Goal: Find specific page/section: Find specific page/section

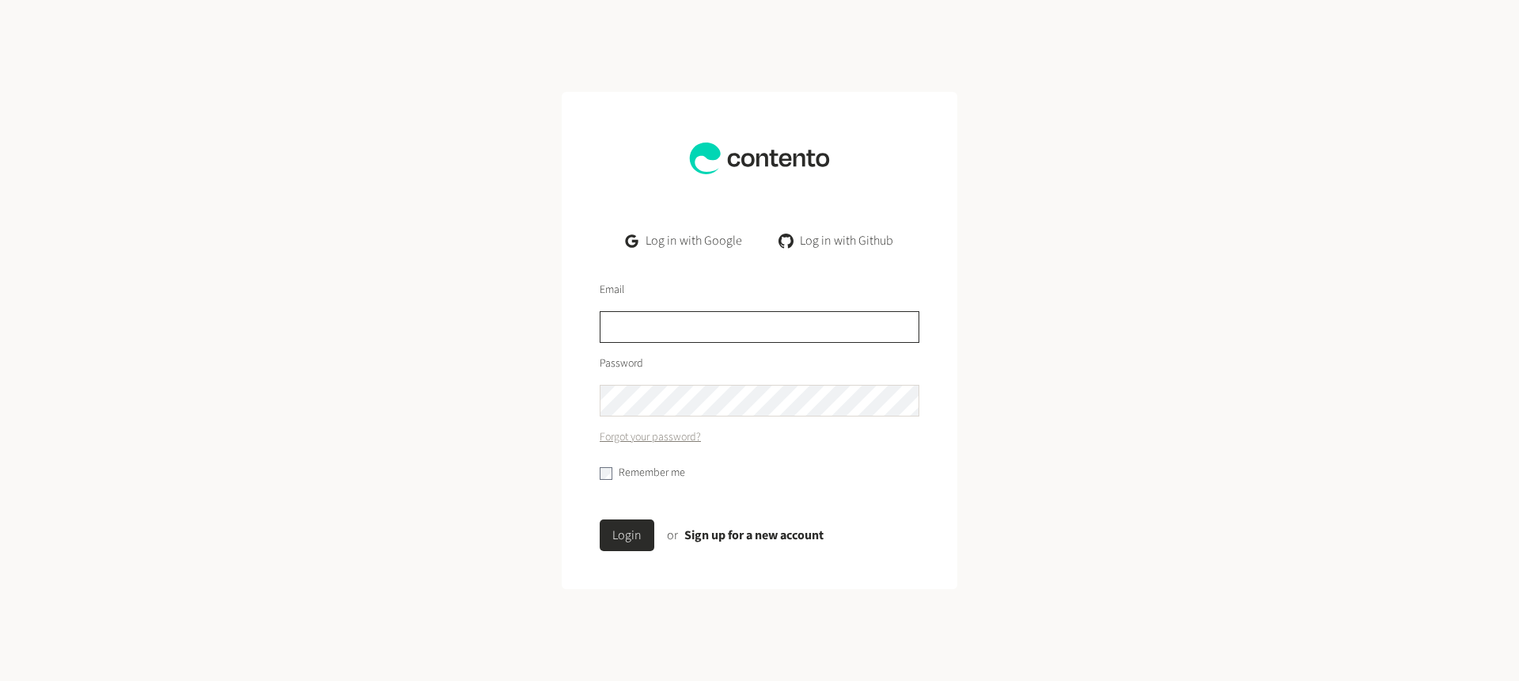
click at [657, 317] on input "text" at bounding box center [760, 327] width 320 height 32
click at [692, 239] on link "Log in with Google" at bounding box center [684, 241] width 142 height 32
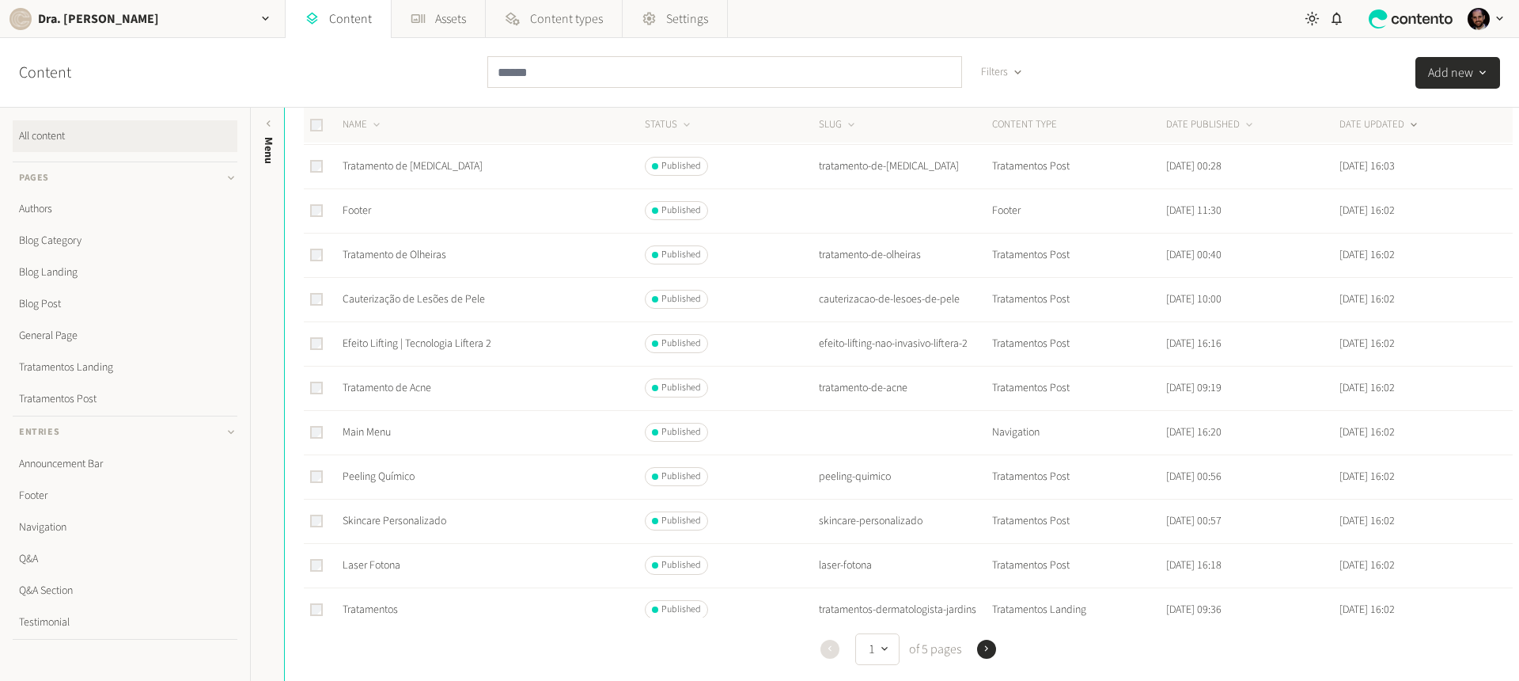
scroll to position [593, 0]
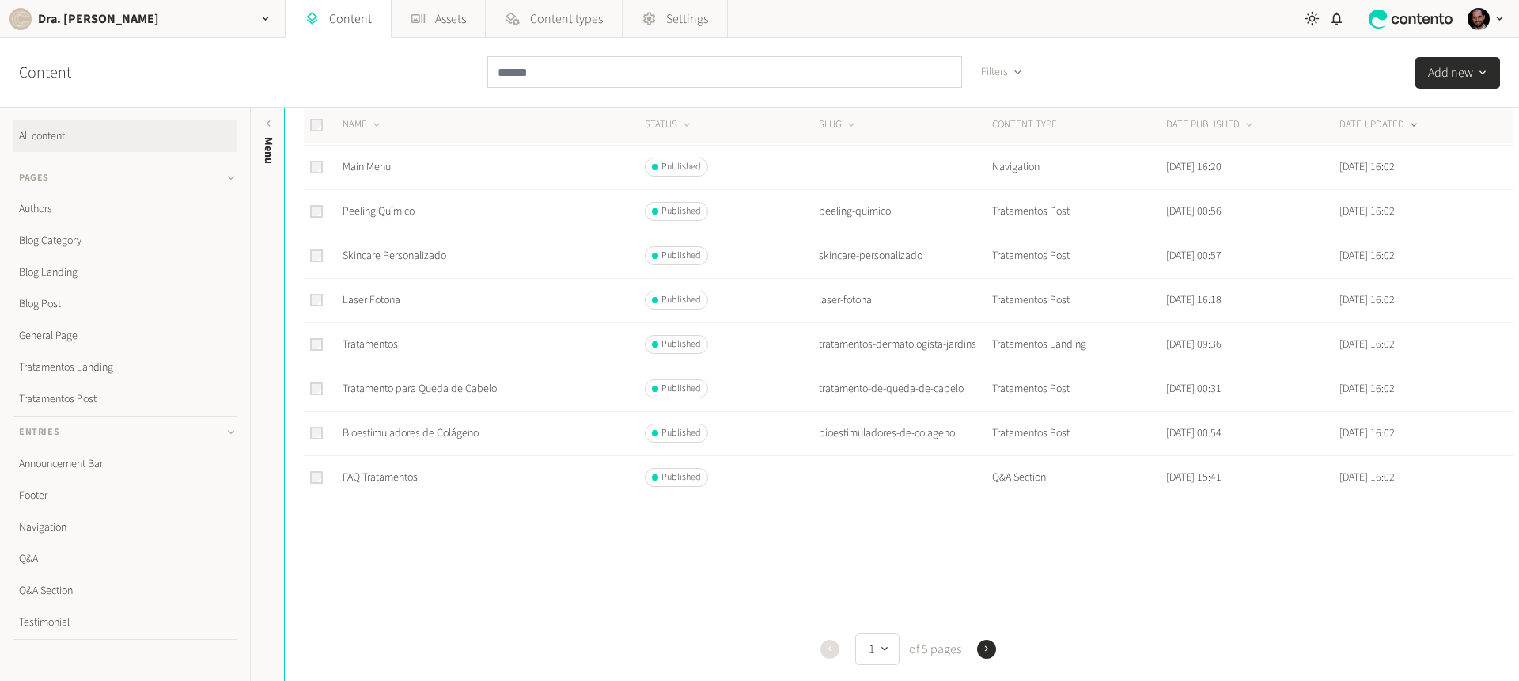
click at [987, 652] on icon "button" at bounding box center [986, 648] width 11 height 11
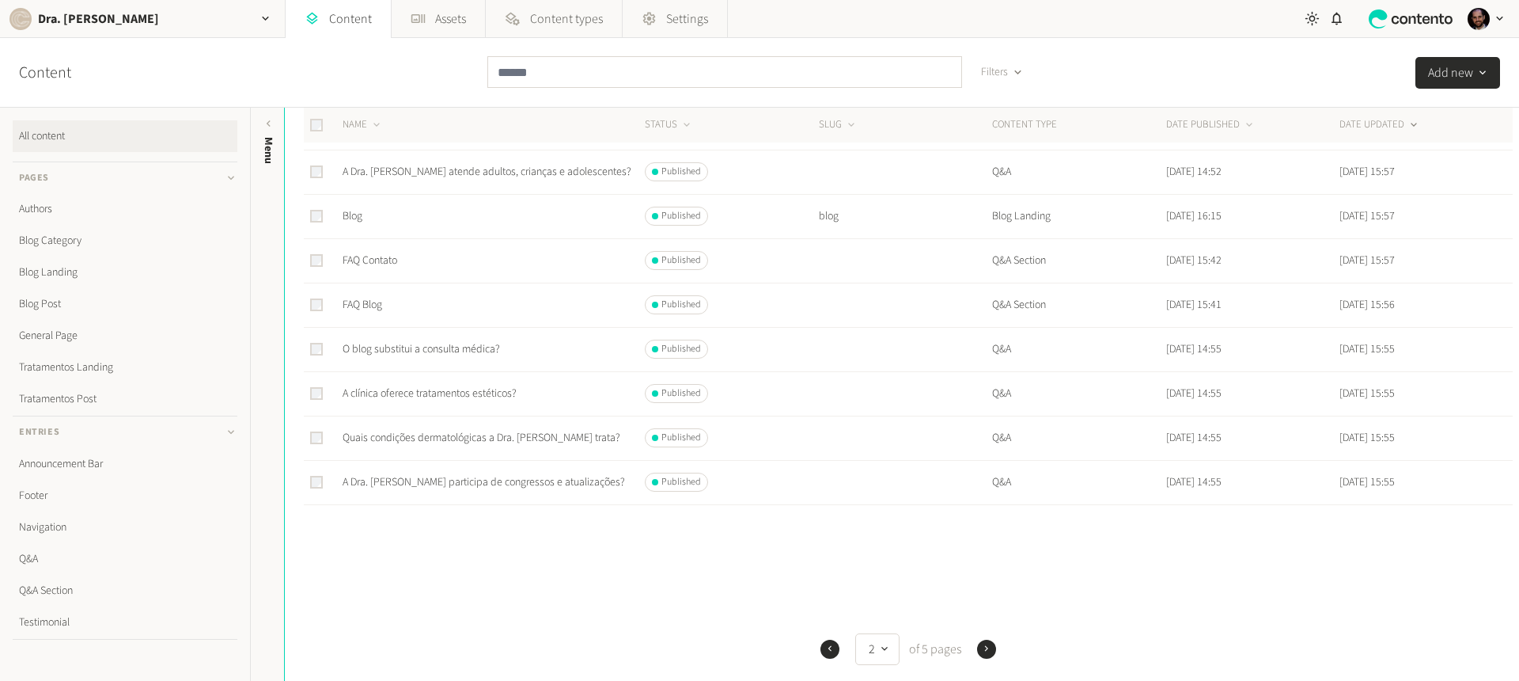
scroll to position [593, 0]
click at [987, 658] on div "Previous 2 of 5 pages Next" at bounding box center [908, 649] width 1209 height 32
click at [985, 641] on button "Next" at bounding box center [986, 648] width 19 height 19
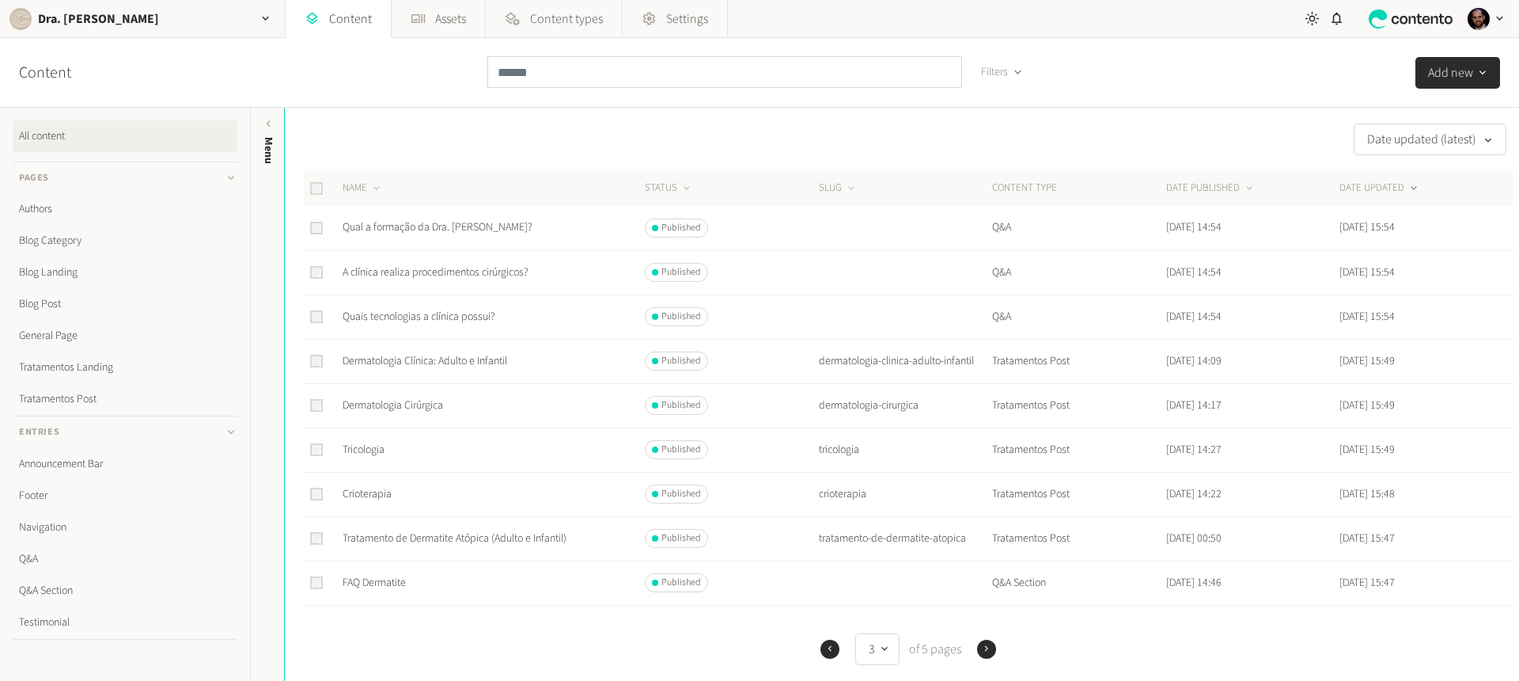
click at [825, 647] on icon "button" at bounding box center [830, 648] width 11 height 11
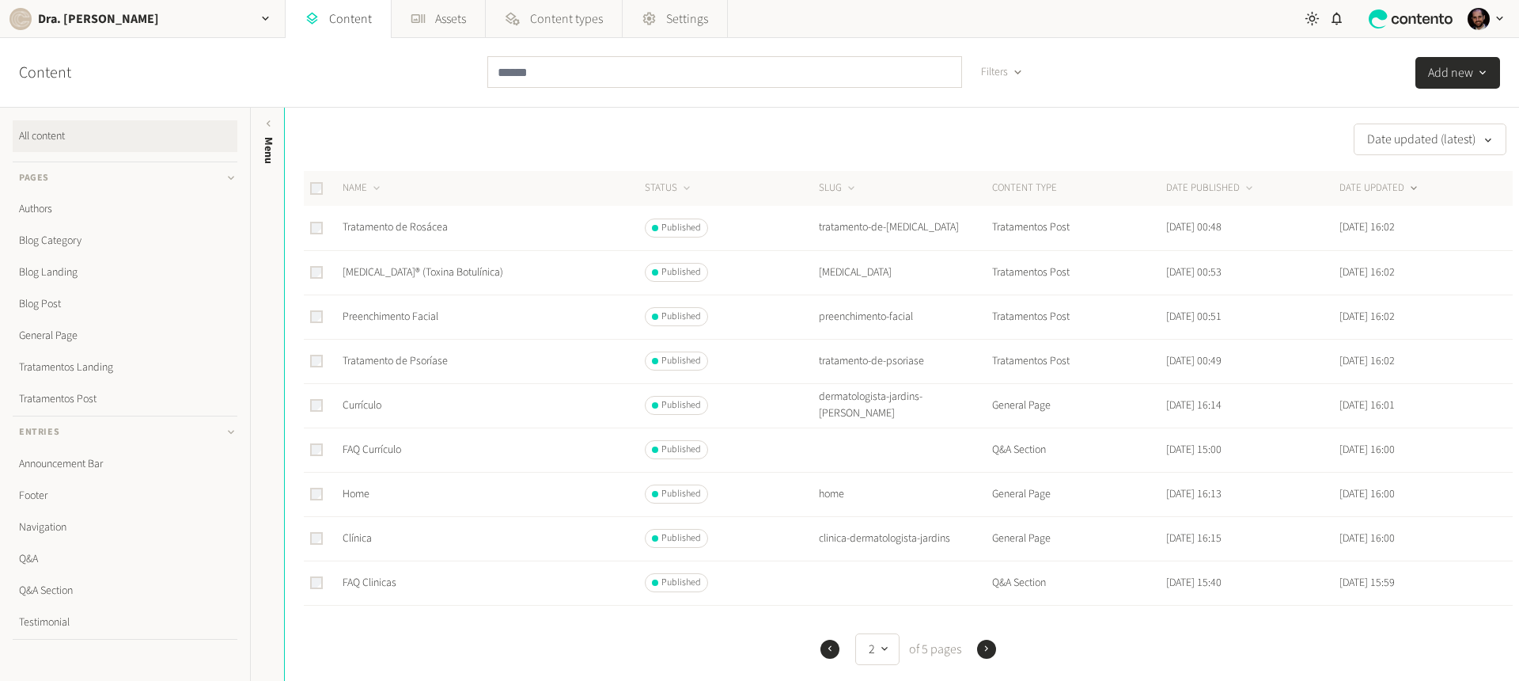
click at [825, 647] on icon "button" at bounding box center [830, 648] width 11 height 11
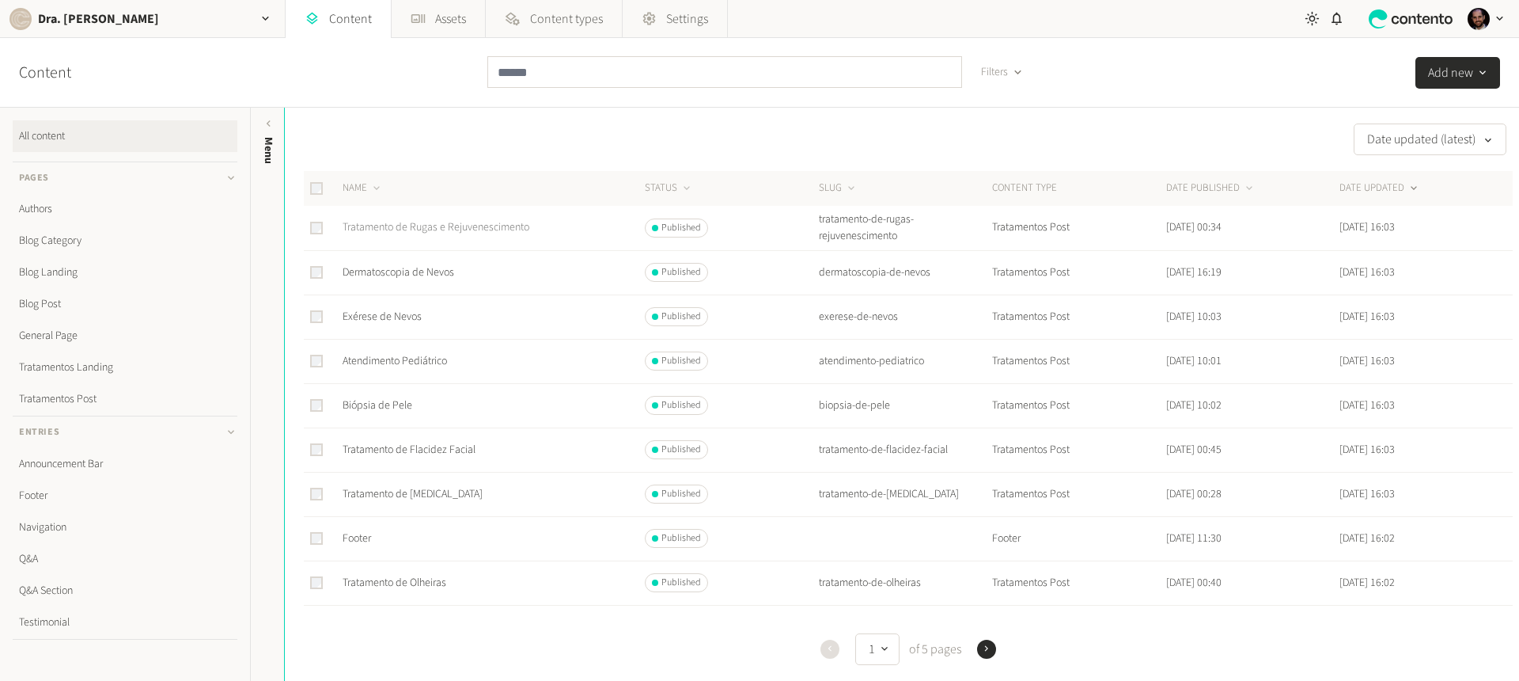
click at [429, 229] on link "Tratamento de Rugas e Rejuvenescimento" at bounding box center [436, 227] width 187 height 16
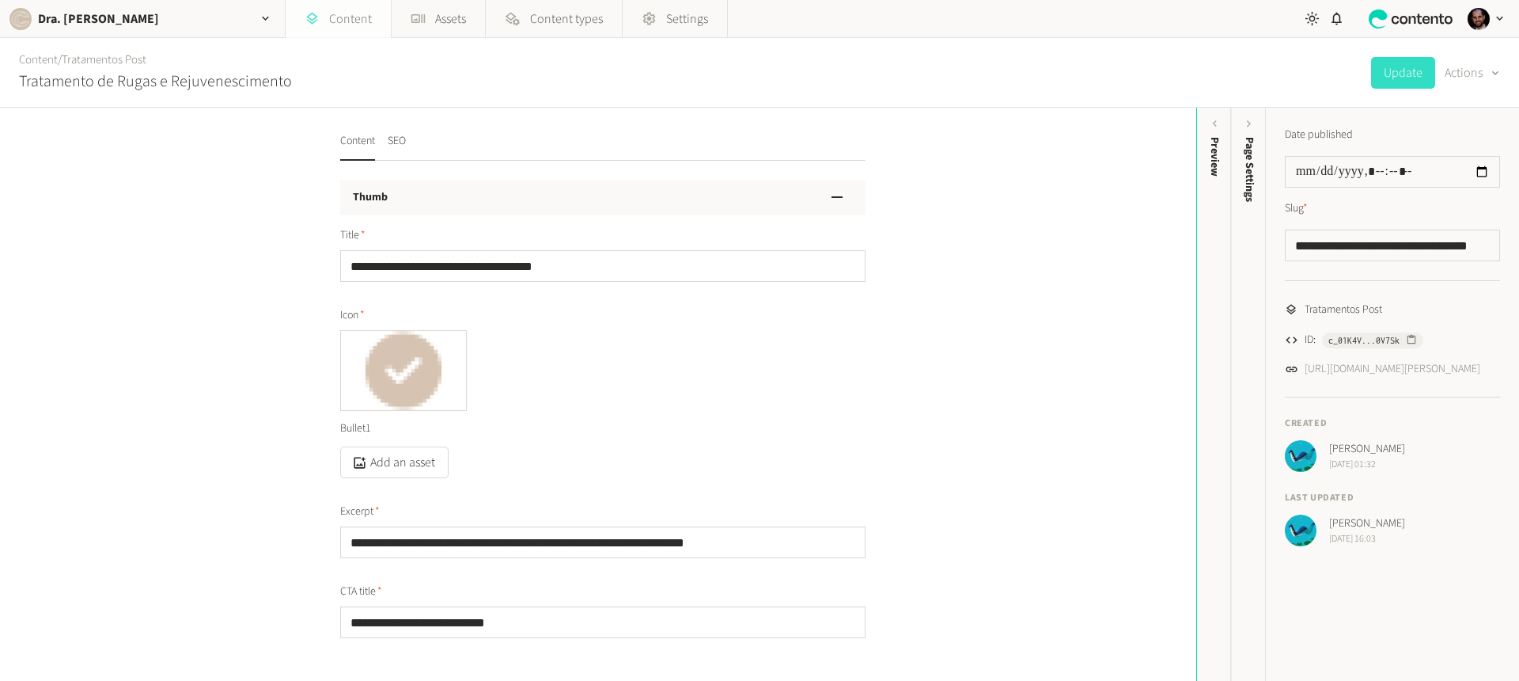
click at [336, 19] on link "Content" at bounding box center [338, 19] width 105 height 38
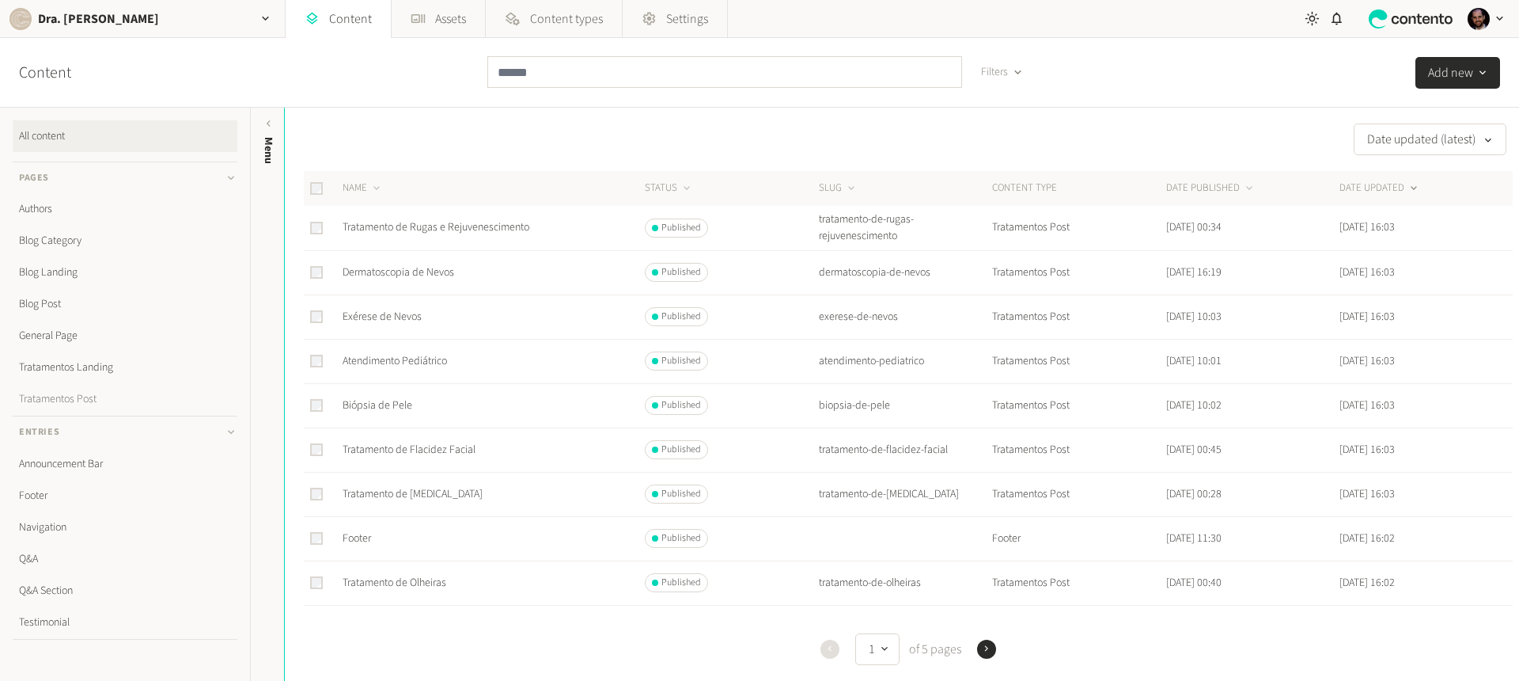
click at [90, 390] on link "Tratamentos Post" at bounding box center [125, 399] width 225 height 32
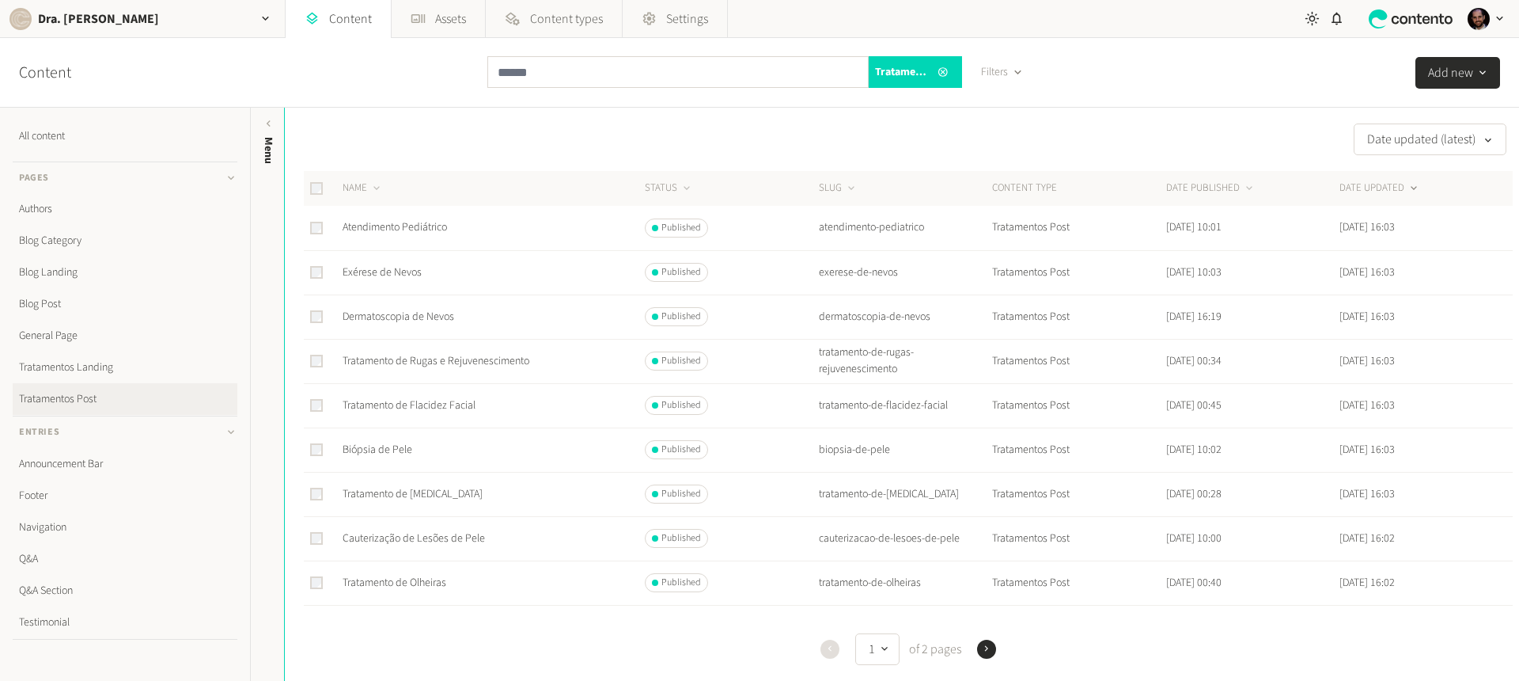
click at [483, 227] on td "Atendimento Pediátrico" at bounding box center [493, 228] width 302 height 44
click at [377, 212] on td "Atendimento Pediátrico" at bounding box center [493, 228] width 302 height 44
click at [381, 228] on link "Atendimento Pediátrico" at bounding box center [395, 227] width 104 height 16
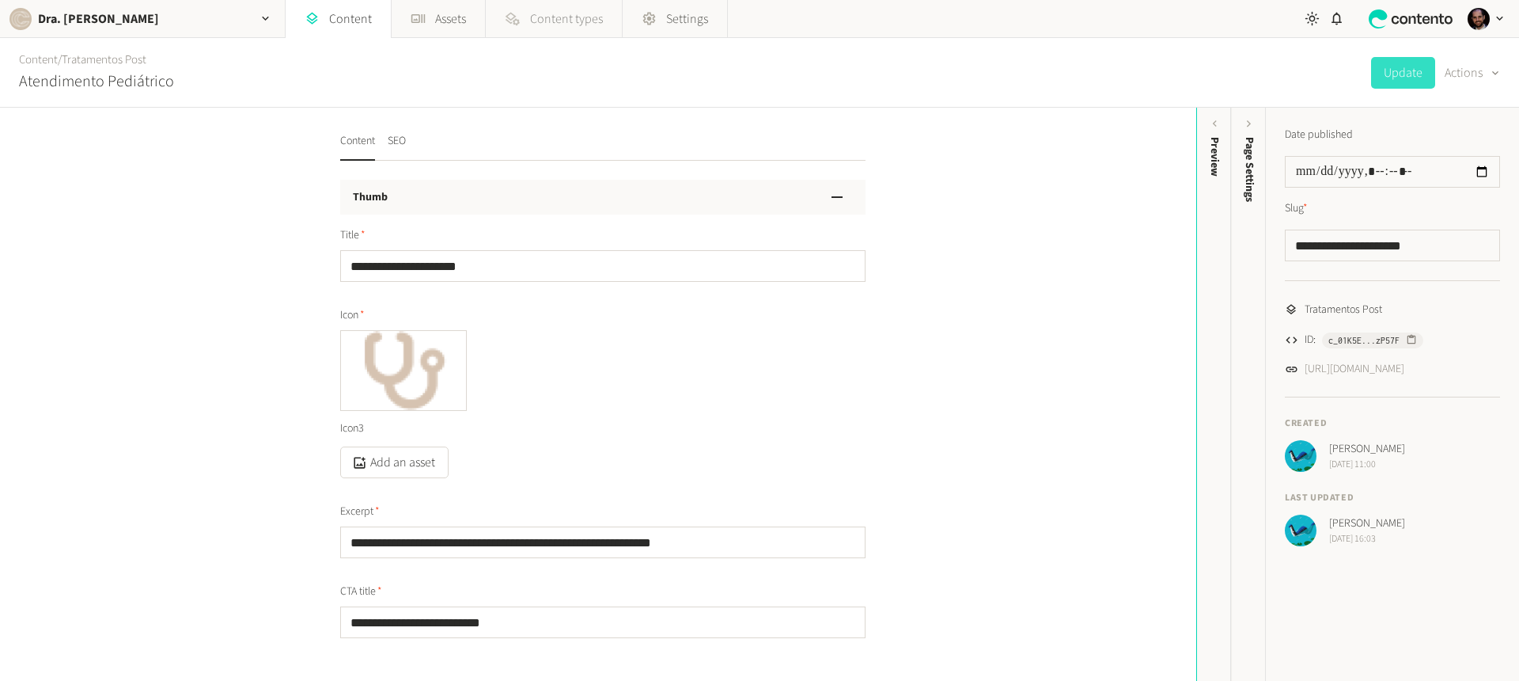
click at [561, 21] on span "Content types" at bounding box center [566, 18] width 73 height 19
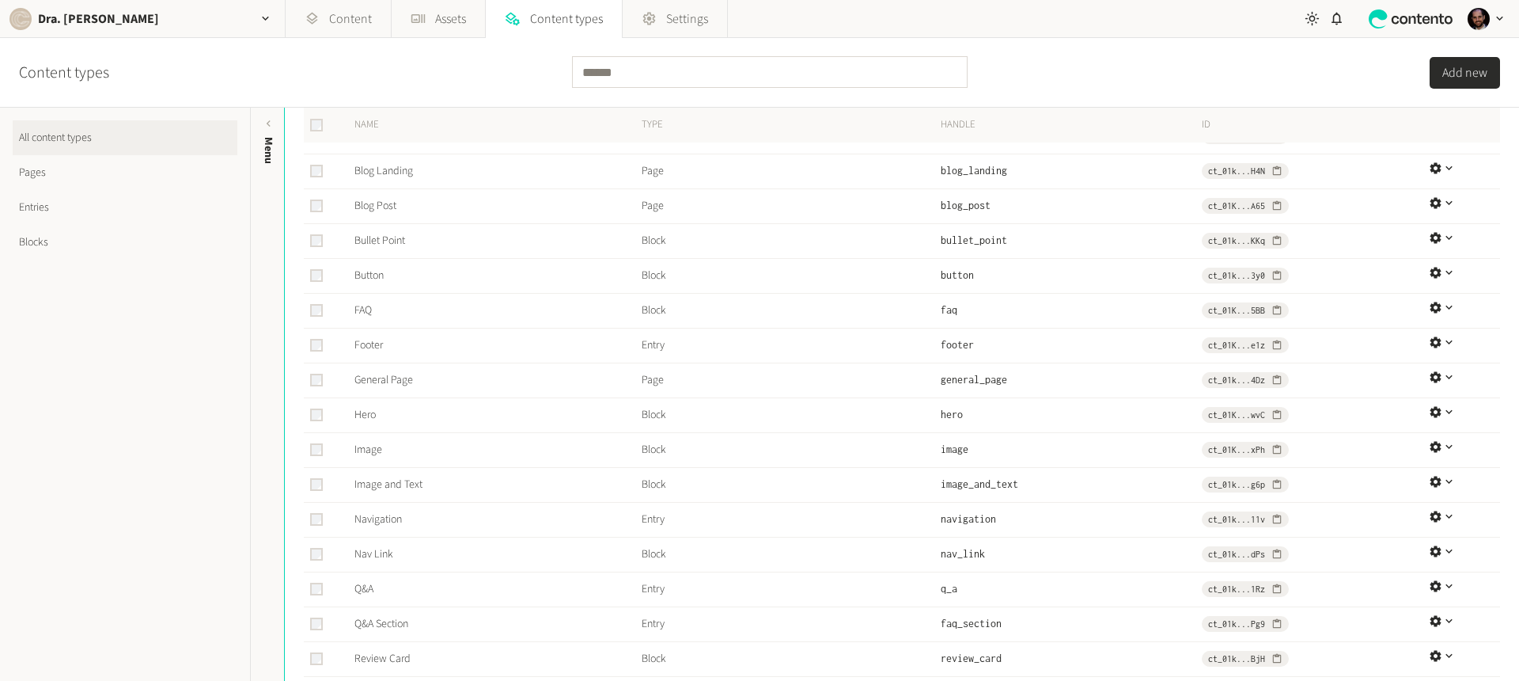
scroll to position [289, 0]
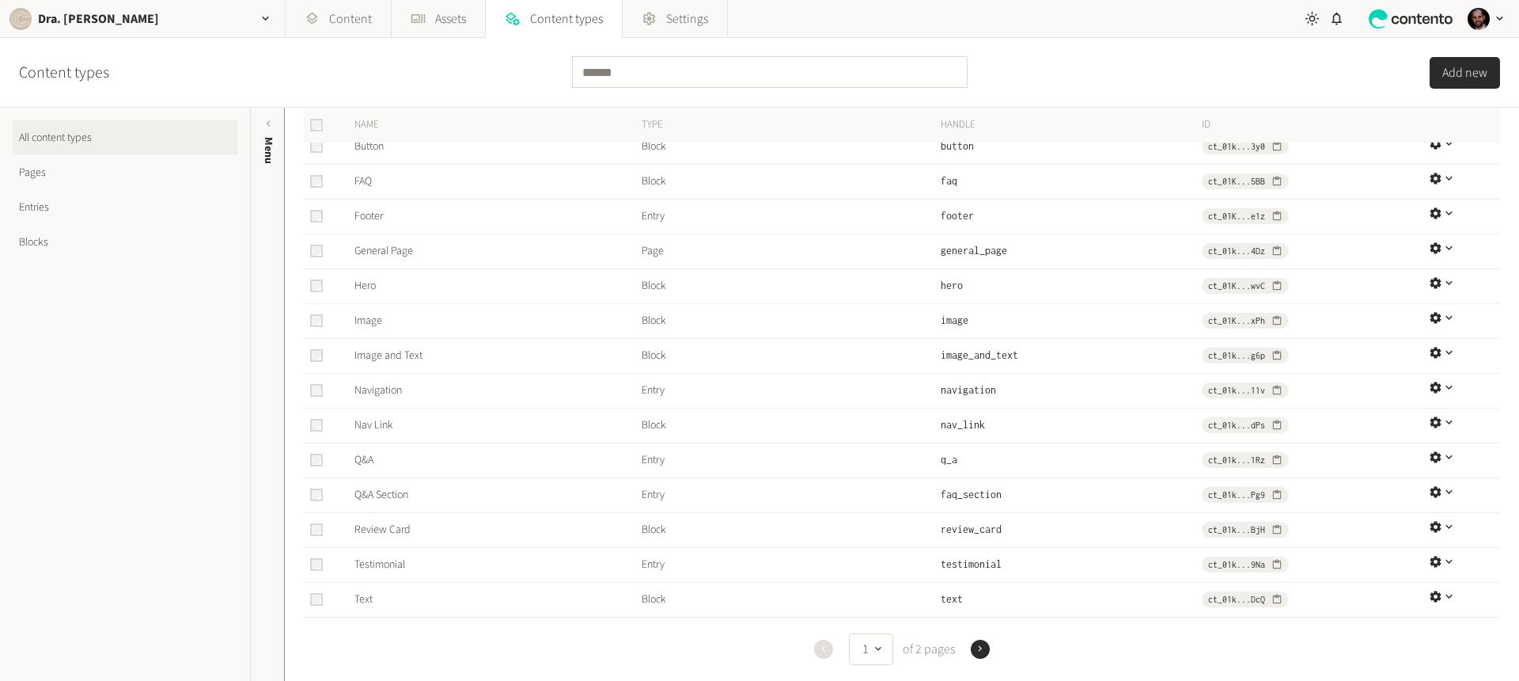
click at [58, 178] on link "Pages" at bounding box center [125, 172] width 225 height 35
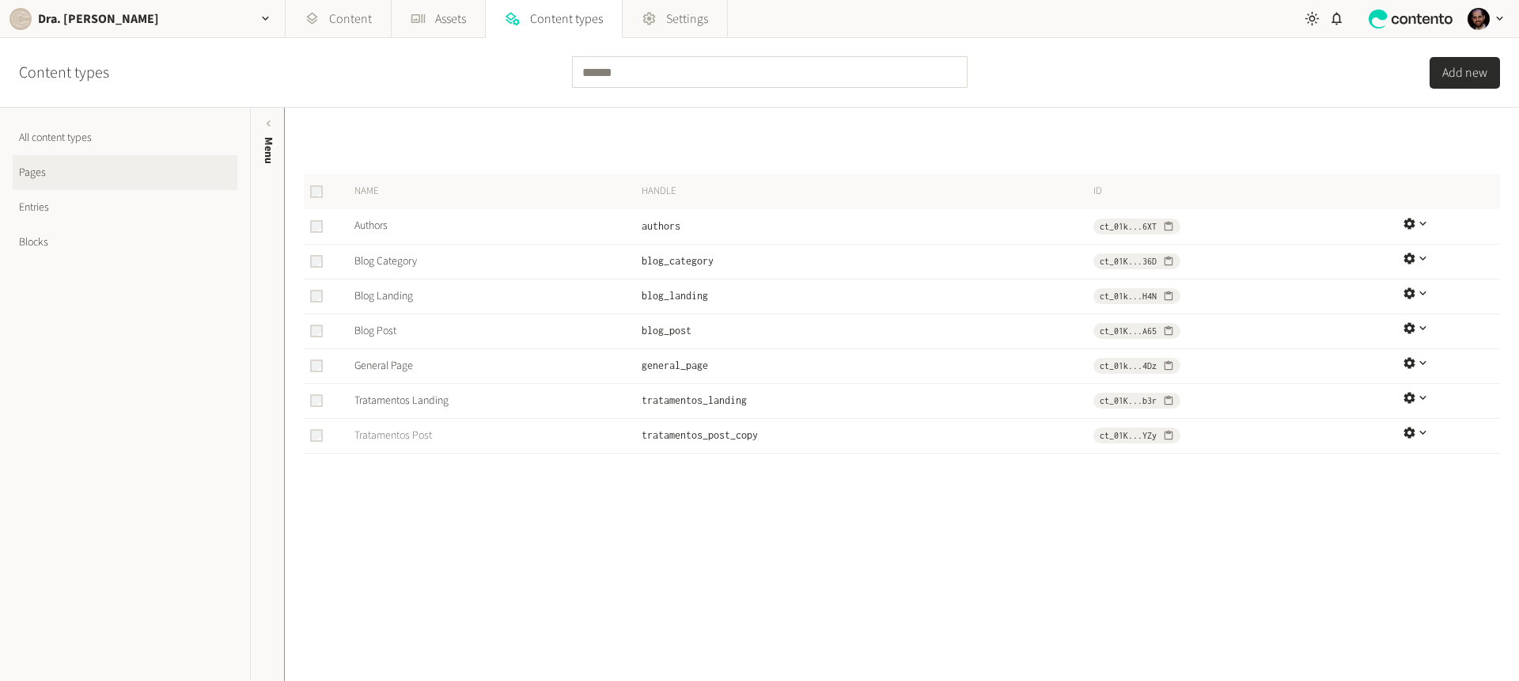
click at [414, 434] on link "Tratamentos Post" at bounding box center [394, 435] width 78 height 16
